Goal: Navigation & Orientation: Find specific page/section

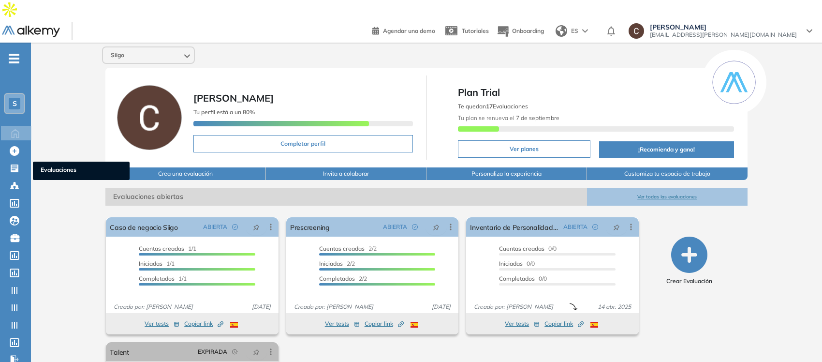
drag, startPoint x: 10, startPoint y: 146, endPoint x: 33, endPoint y: 160, distance: 27.1
click at [10, 164] on icon at bounding box center [15, 169] width 10 height 10
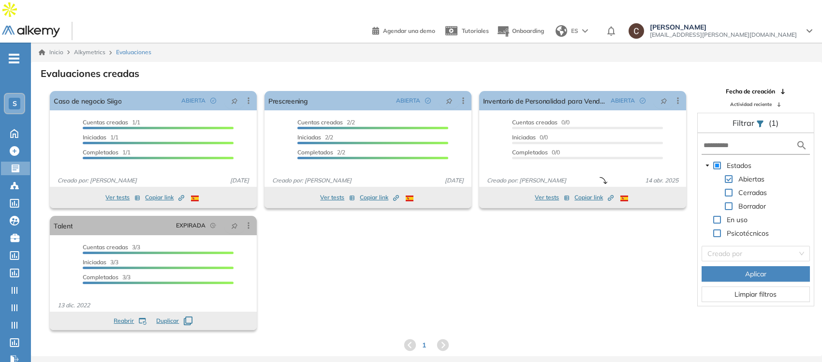
click at [15, 100] on span "S" at bounding box center [15, 104] width 4 height 8
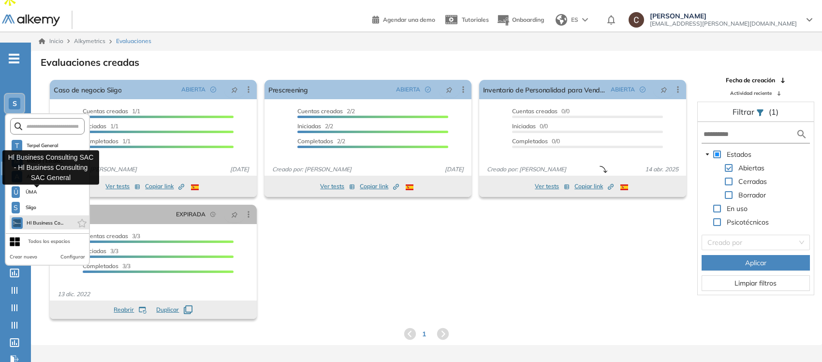
scroll to position [23, 0]
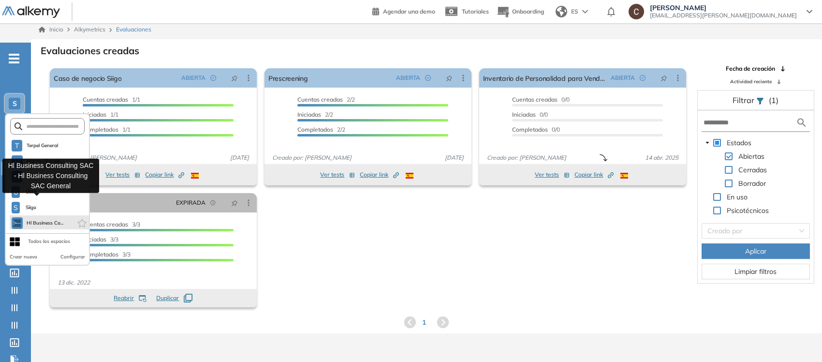
click at [49, 219] on span "Hl Business Co..." at bounding box center [45, 223] width 37 height 8
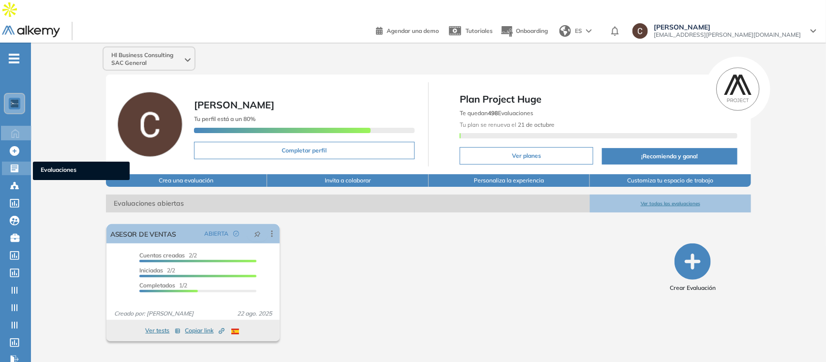
click at [15, 164] on icon at bounding box center [15, 168] width 8 height 8
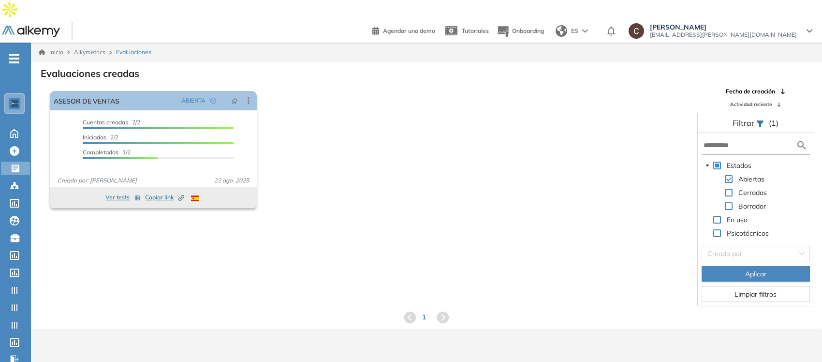
click at [11, 100] on img at bounding box center [15, 104] width 8 height 8
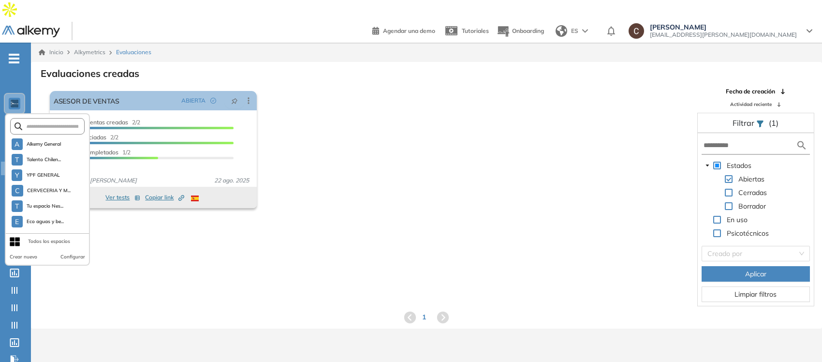
click at [11, 100] on img at bounding box center [15, 104] width 8 height 8
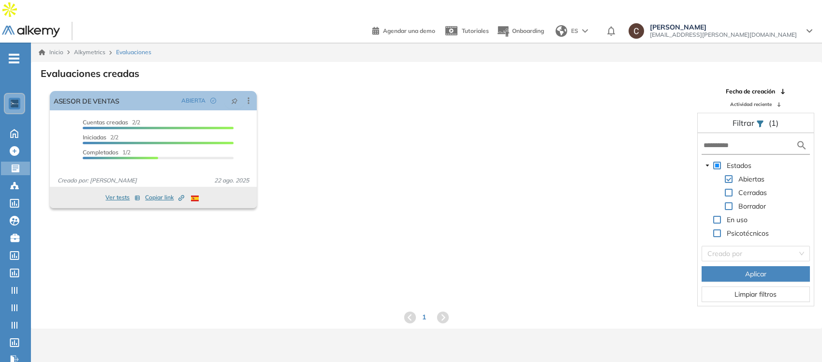
click at [216, 273] on div "El proctoring será activado ¡Importante!: Los usuarios que ya realizaron la eva…" at bounding box center [426, 196] width 791 height 219
click at [22, 162] on div at bounding box center [17, 168] width 12 height 12
click at [731, 175] on span at bounding box center [729, 179] width 8 height 8
click at [731, 202] on span at bounding box center [729, 206] width 8 height 8
click at [748, 269] on span "Aplicar" at bounding box center [756, 274] width 21 height 11
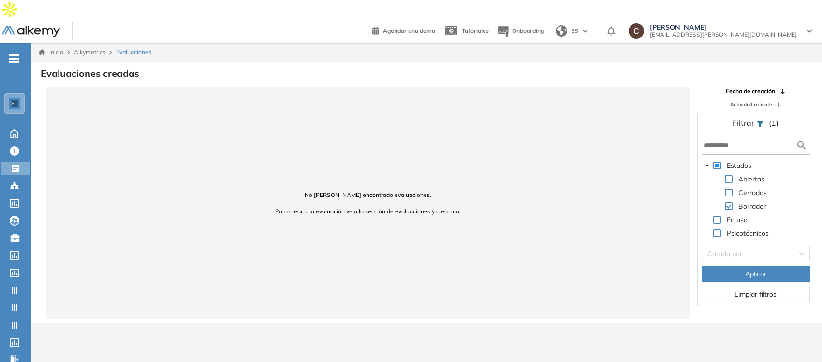
click at [715, 162] on span at bounding box center [718, 166] width 8 height 8
click at [753, 269] on span "Aplicar" at bounding box center [756, 274] width 21 height 11
